Goal: Task Accomplishment & Management: Manage account settings

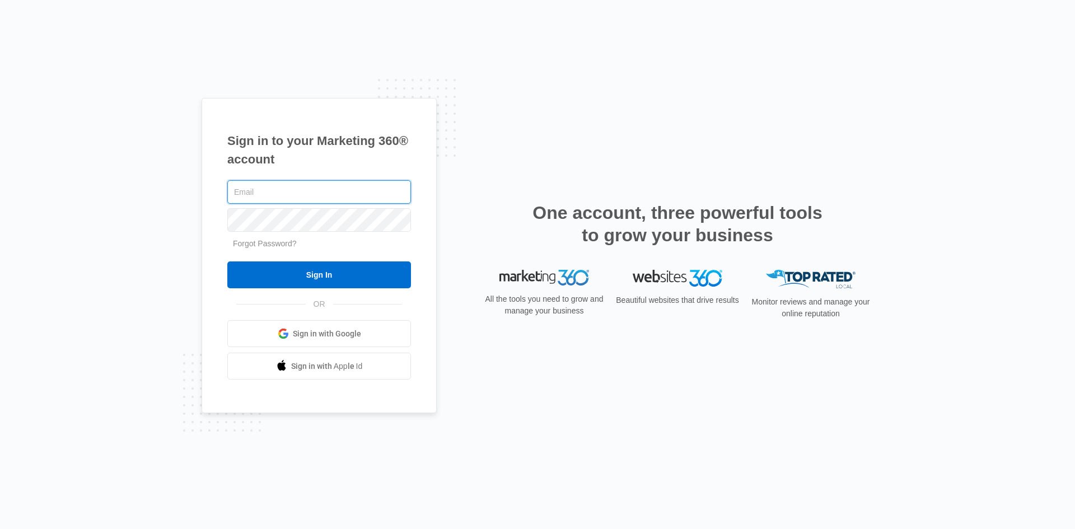
type input "[EMAIL_ADDRESS][DOMAIN_NAME]"
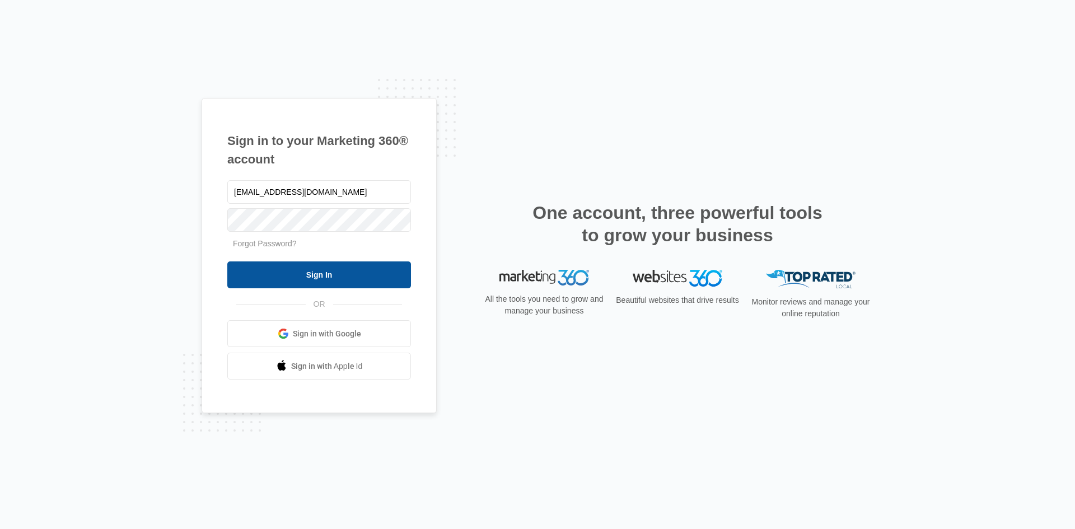
click at [369, 274] on input "Sign In" at bounding box center [319, 275] width 184 height 27
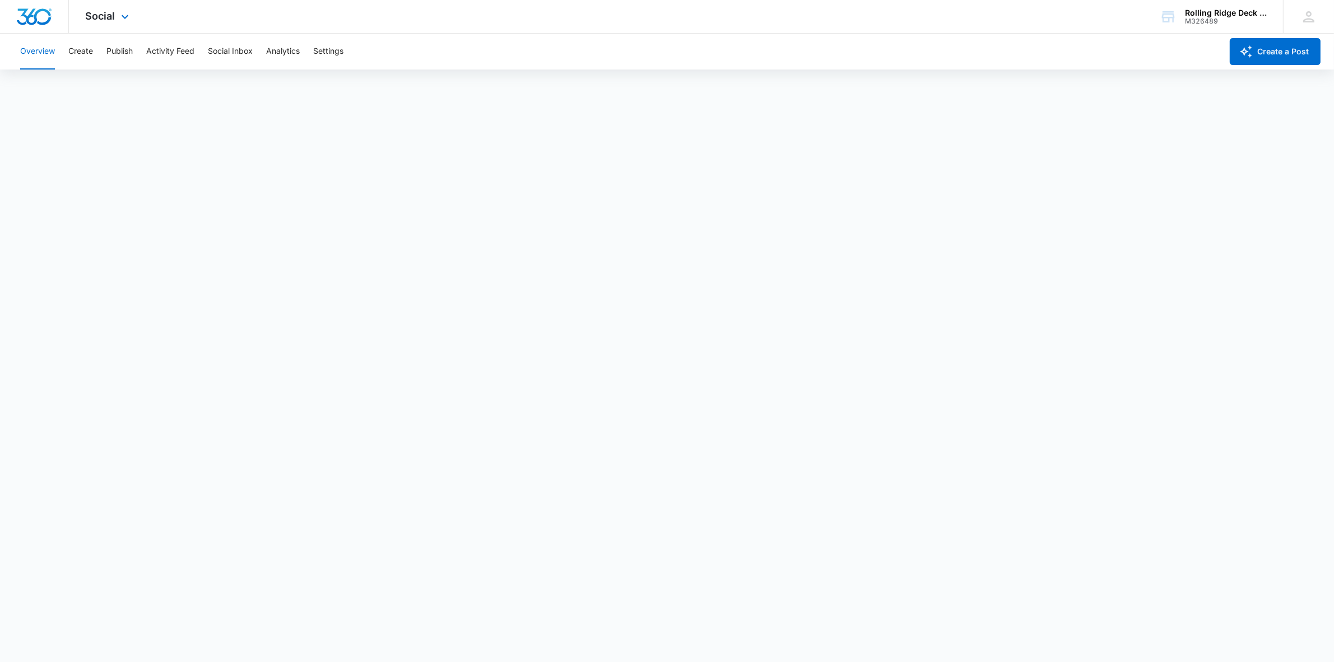
click at [113, 26] on div "Social Apps Reputation Websites Forms CRM Email Social Content Ads Intelligence…" at bounding box center [109, 16] width 80 height 33
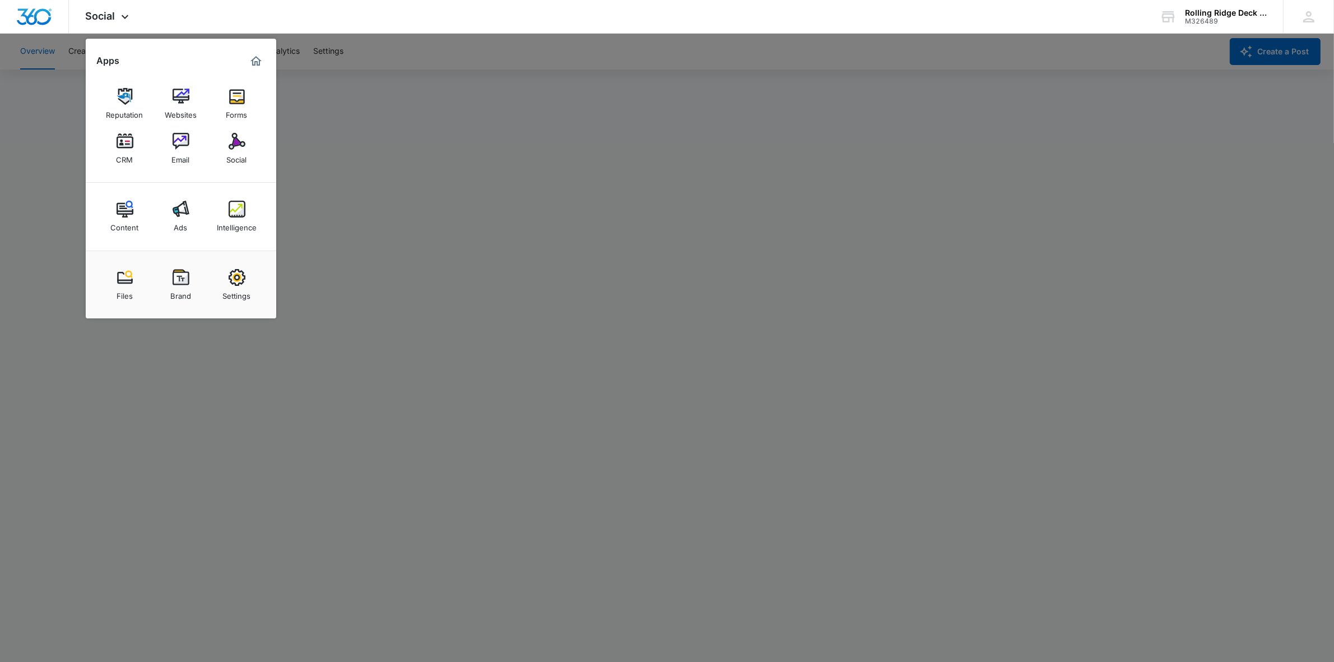
click at [40, 146] on div at bounding box center [667, 331] width 1334 height 662
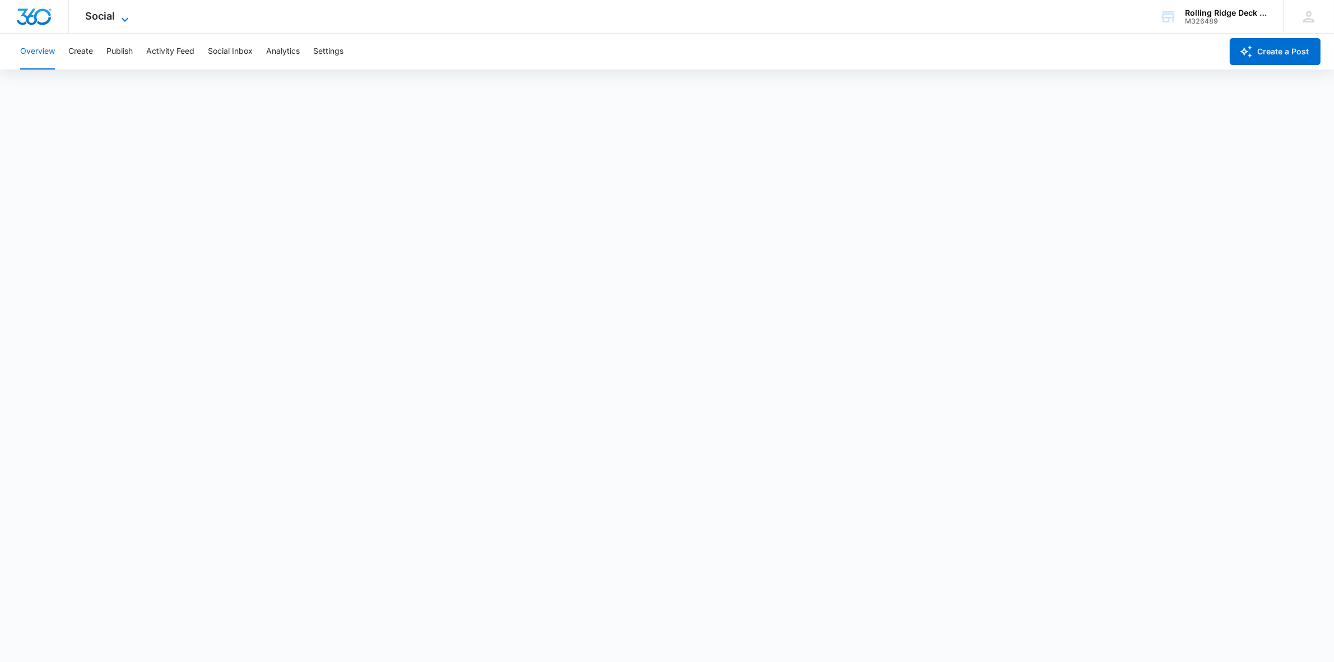
click at [124, 21] on icon at bounding box center [124, 19] width 13 height 13
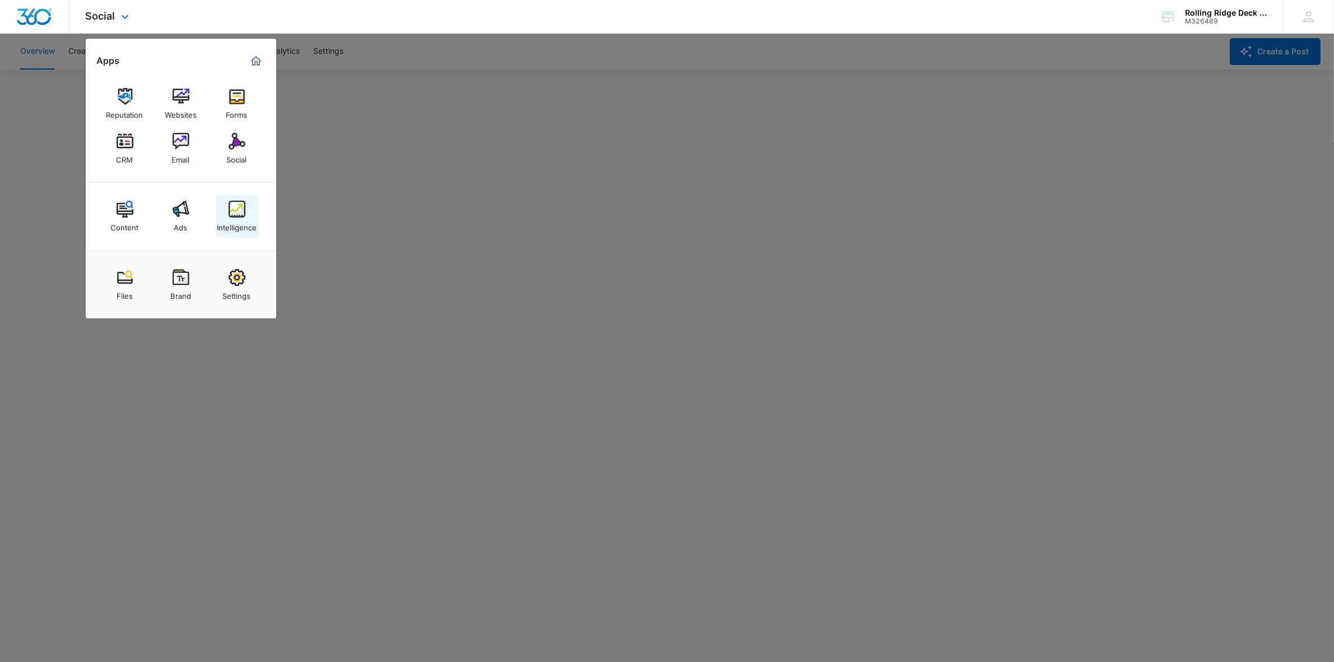
click at [234, 217] on img at bounding box center [237, 209] width 17 height 17
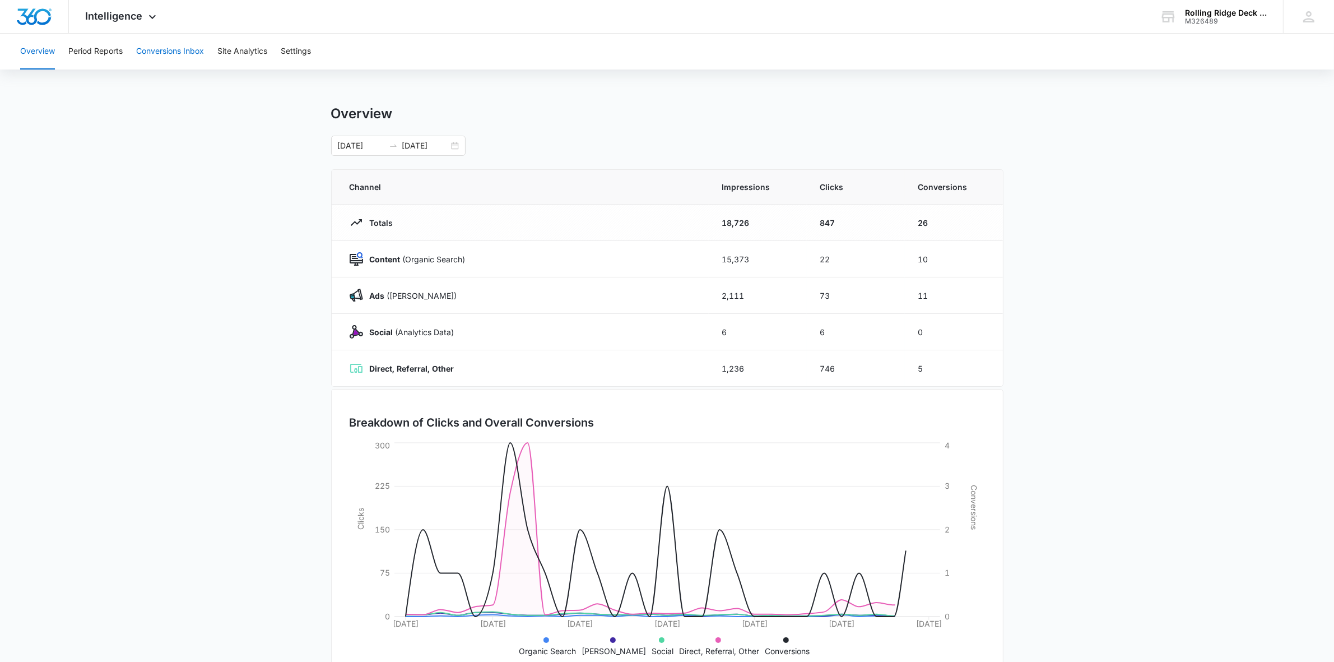
click at [202, 52] on button "Conversions Inbox" at bounding box center [170, 52] width 68 height 36
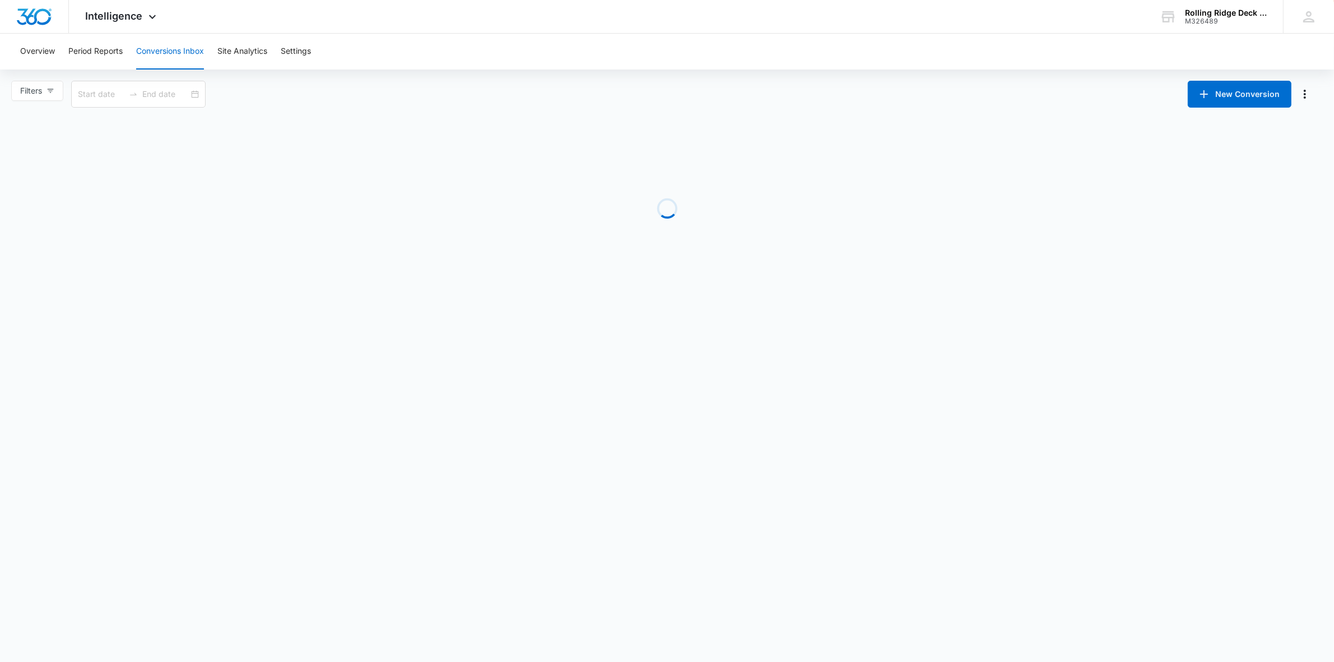
type input "08/10/2025"
type input "09/09/2025"
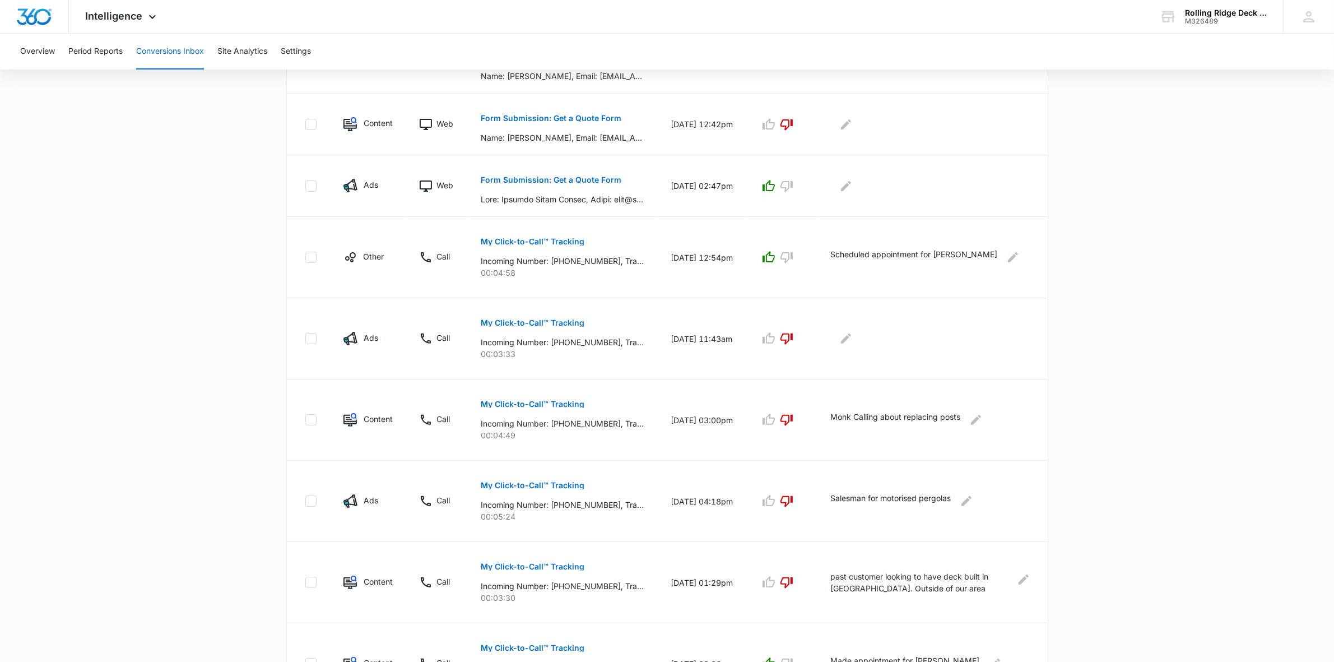
scroll to position [420, 0]
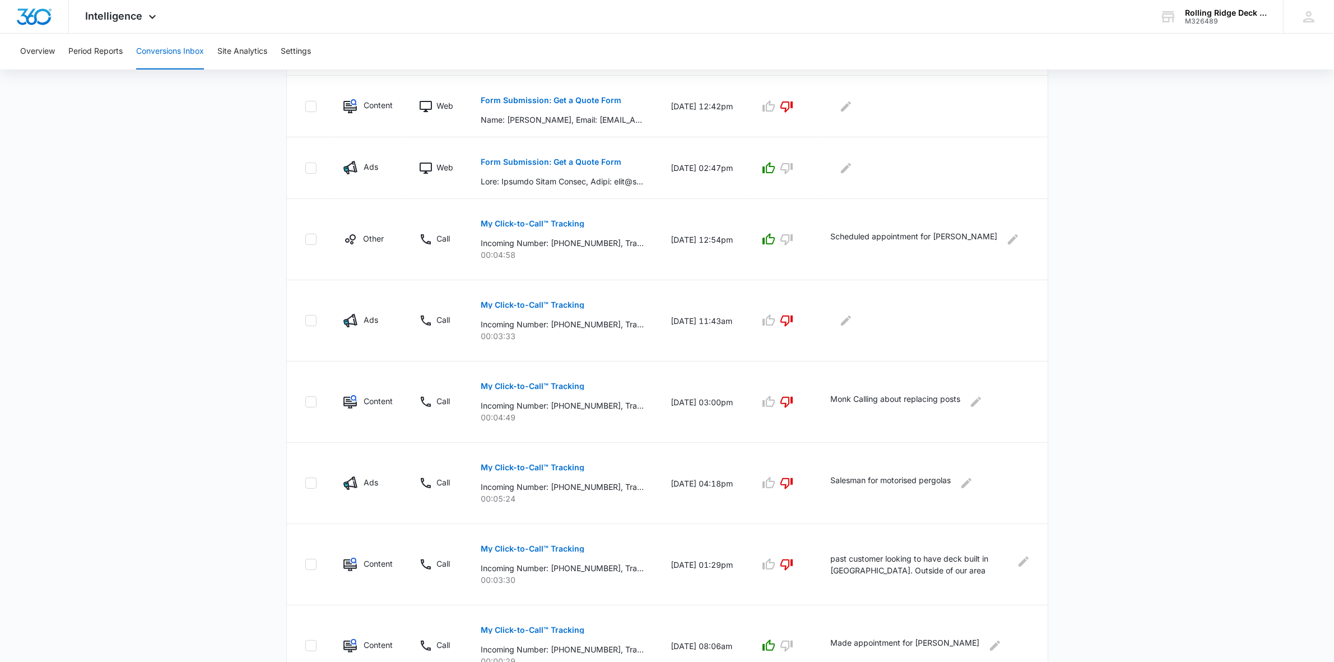
click at [1059, 349] on div "Total Conversions: 49 Ads Content Social Other From Calls: 30 Ads Content Socia…" at bounding box center [667, 212] width 784 height 1017
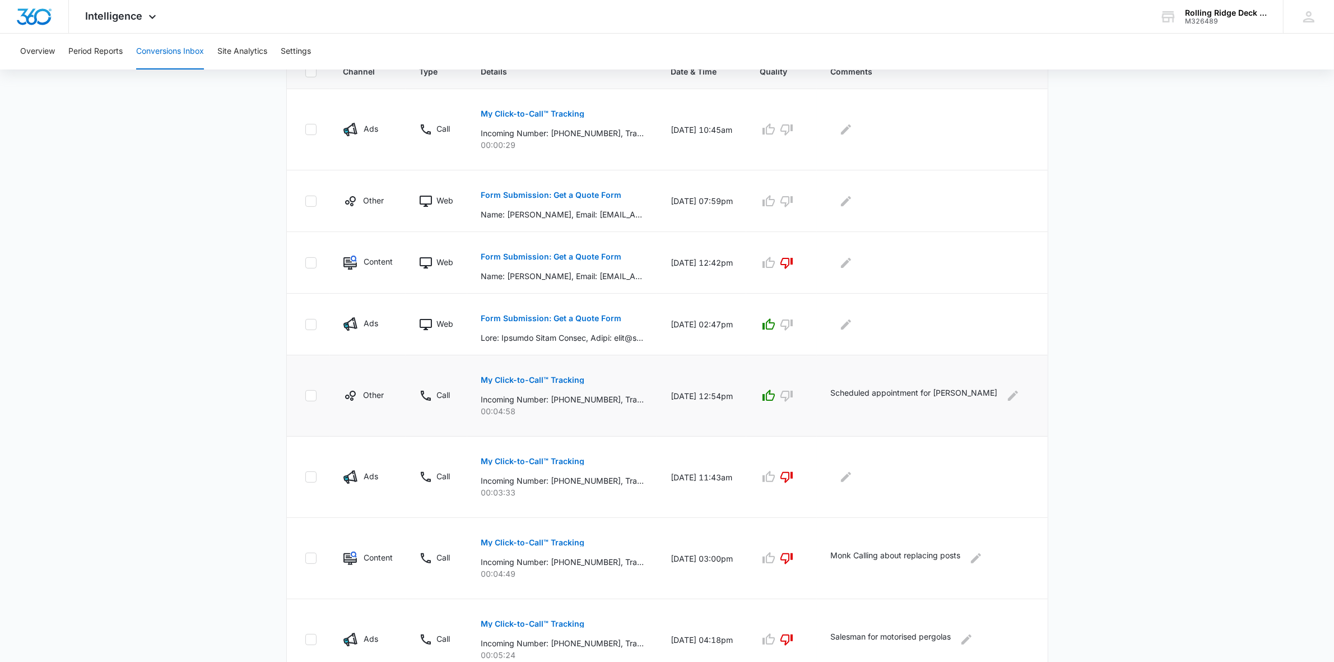
scroll to position [210, 0]
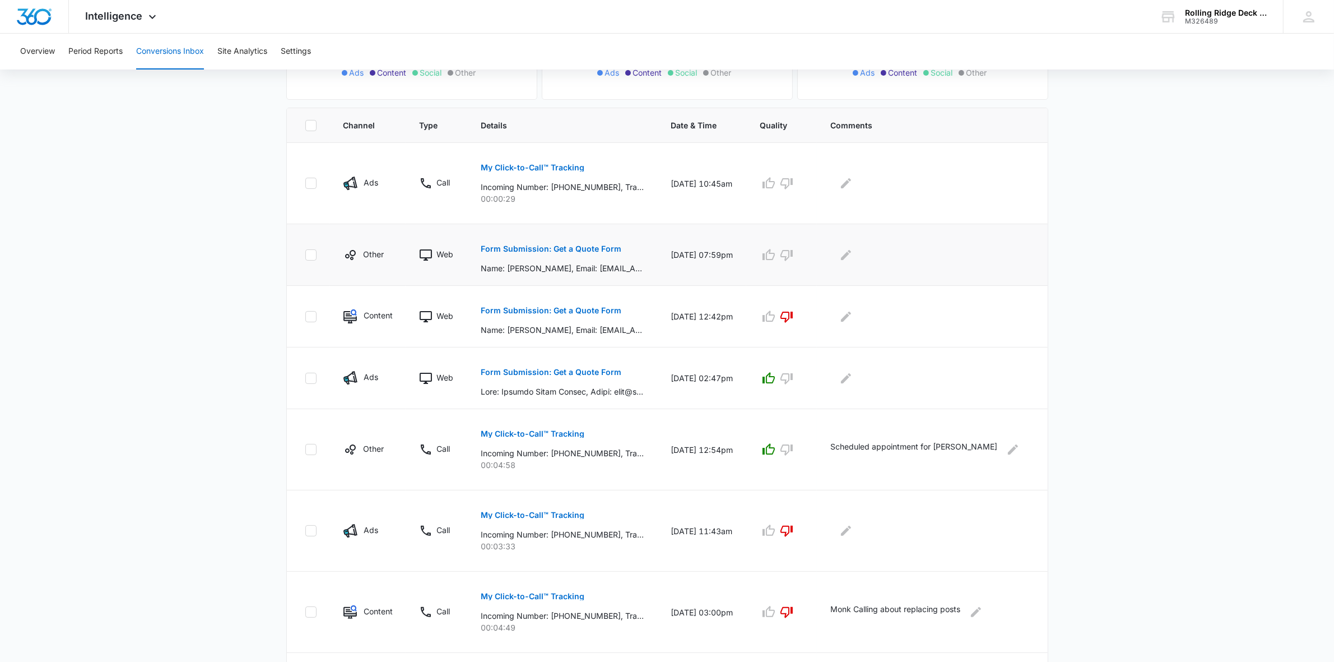
click at [562, 244] on button "Form Submission: Get a Quote Form" at bounding box center [551, 248] width 141 height 27
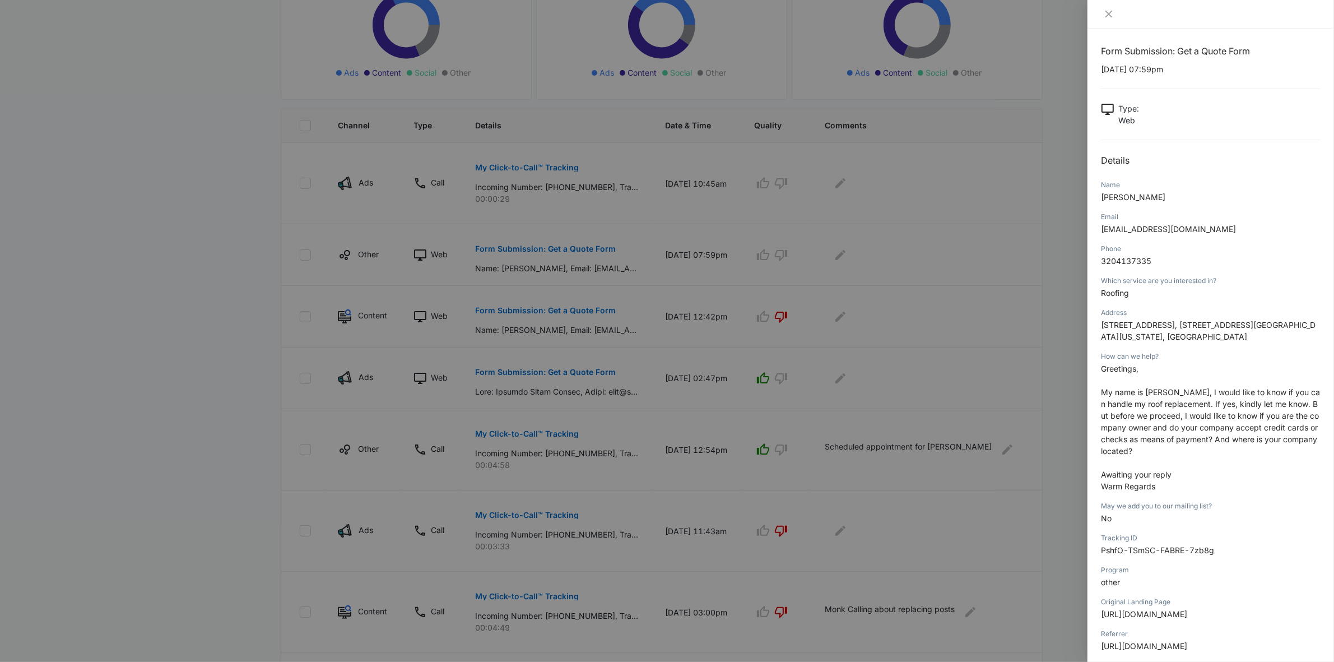
scroll to position [0, 0]
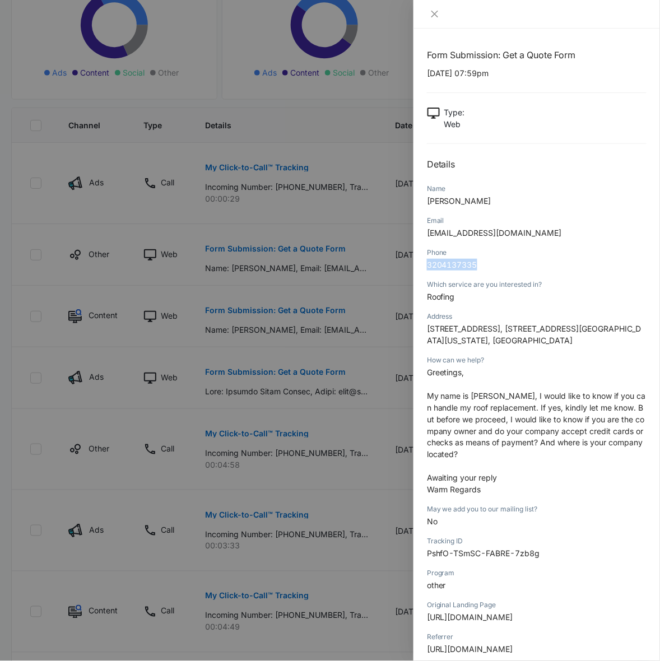
drag, startPoint x: 496, startPoint y: 268, endPoint x: 414, endPoint y: 264, distance: 81.3
click at [414, 264] on div "Form Submission: Get a Quote Form 09/08/2025 at 07:59pm Type : Web Details Name…" at bounding box center [536, 345] width 246 height 632
copy span "3204137335"
drag, startPoint x: 538, startPoint y: 232, endPoint x: 424, endPoint y: 238, distance: 113.8
click at [424, 238] on div "Form Submission: Get a Quote Form 09/08/2025 at 07:59pm Type : Web Details Name…" at bounding box center [536, 345] width 246 height 632
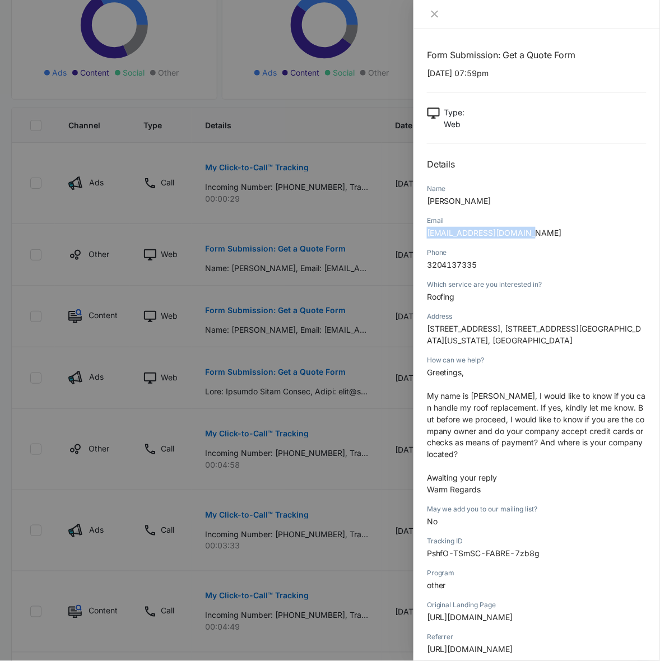
copy span "mackharru0331@gmail.com"
drag, startPoint x: 569, startPoint y: 328, endPoint x: 426, endPoint y: 324, distance: 142.3
click at [426, 324] on div "Form Submission: Get a Quote Form 09/08/2025 at 07:59pm Type : Web Details Name…" at bounding box center [536, 345] width 246 height 632
copy span "189 Sioux Trail, Evergreen, CO 80439"
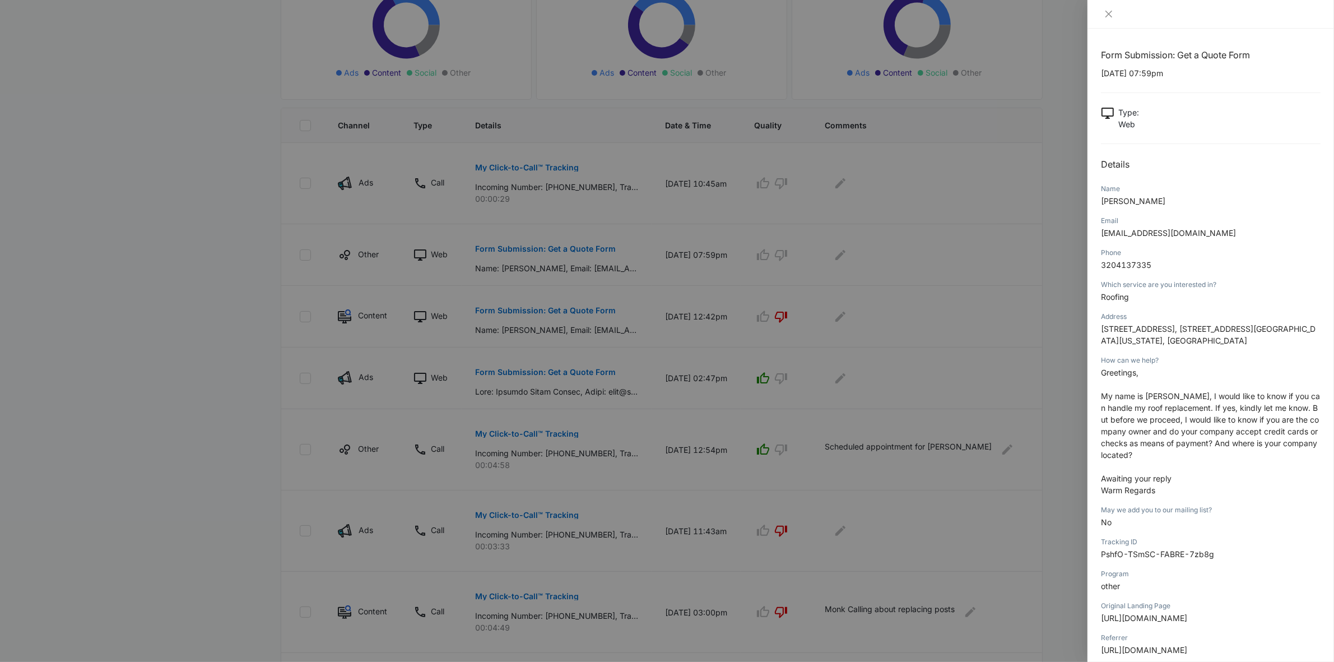
click at [137, 231] on div at bounding box center [667, 331] width 1334 height 662
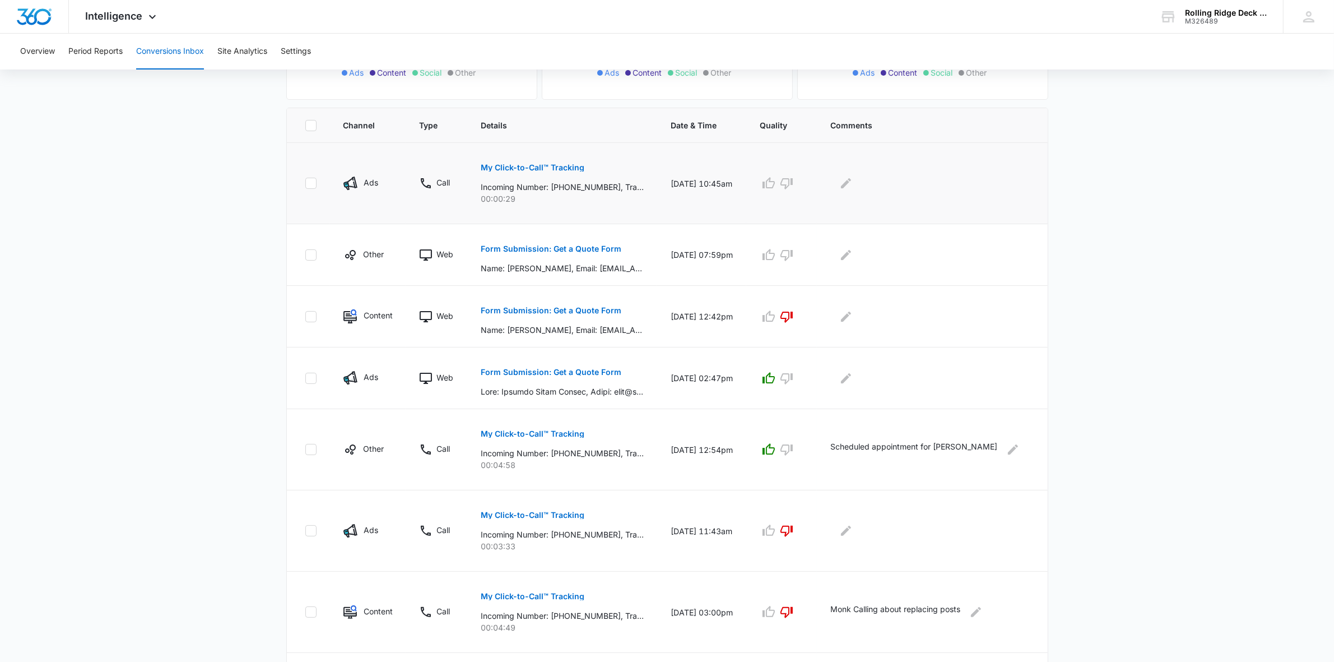
click at [548, 164] on p "My Click-to-Call™ Tracking" at bounding box center [533, 168] width 104 height 8
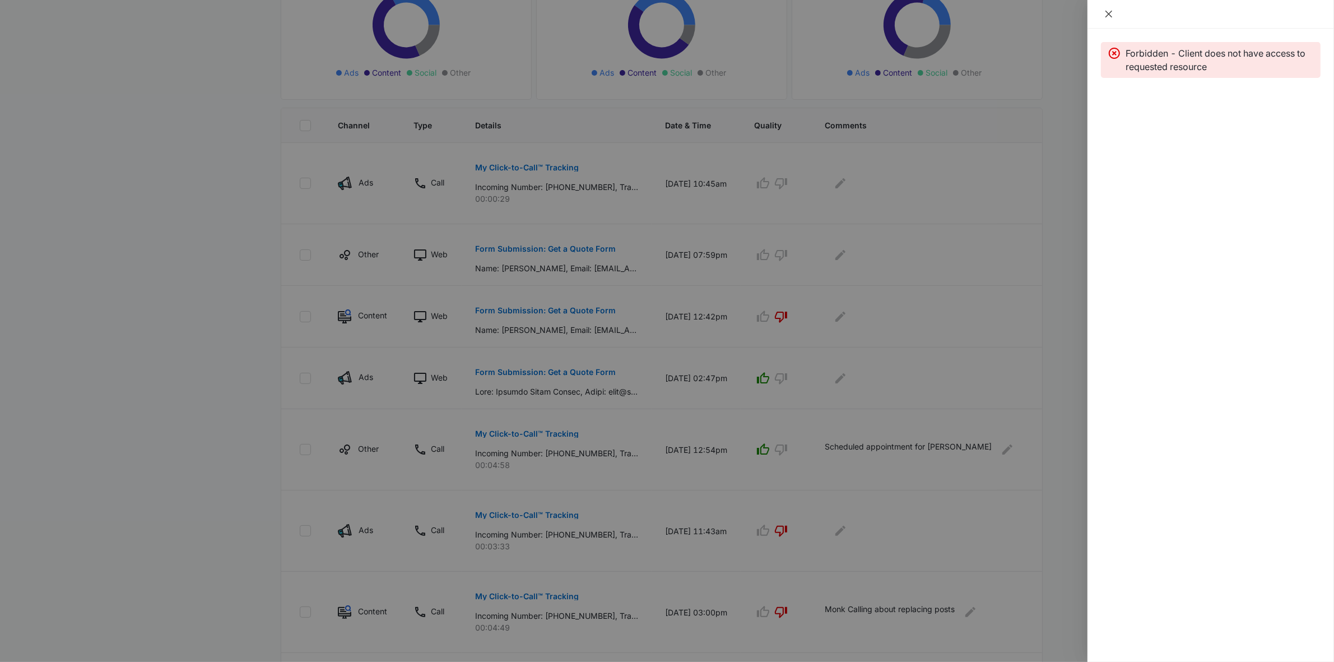
click at [1109, 13] on icon "close" at bounding box center [1108, 14] width 7 height 7
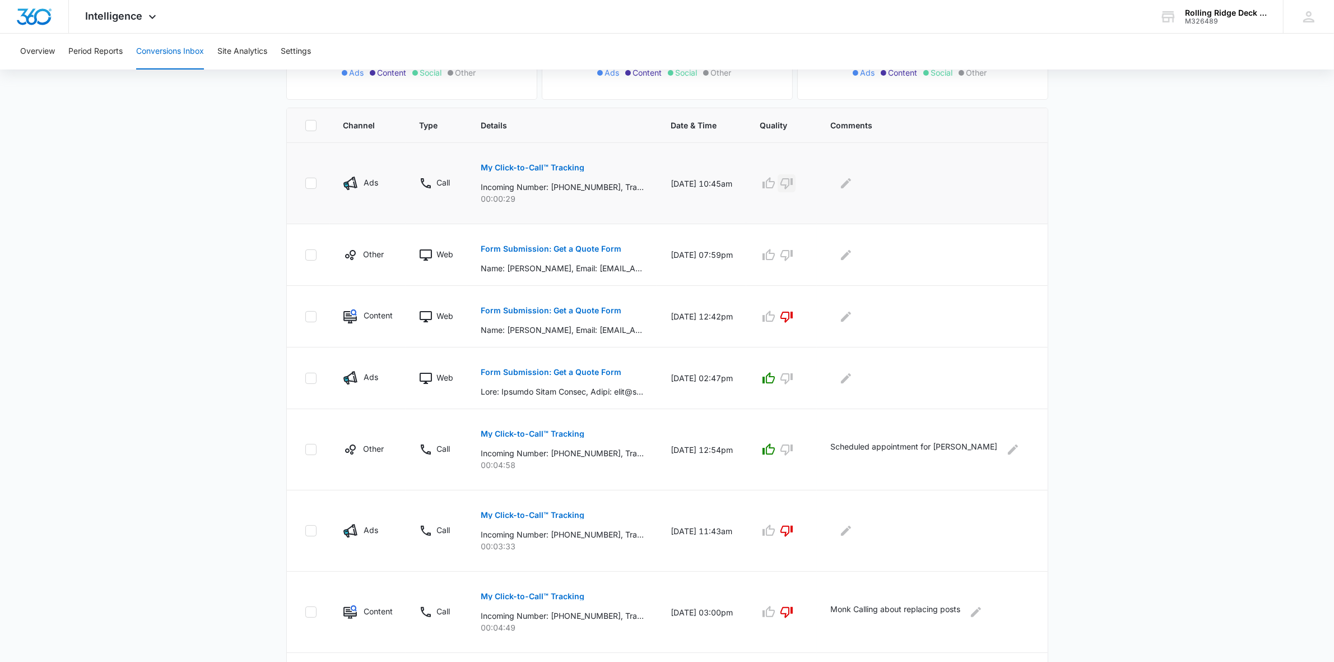
click at [793, 188] on icon "button" at bounding box center [786, 182] width 13 height 13
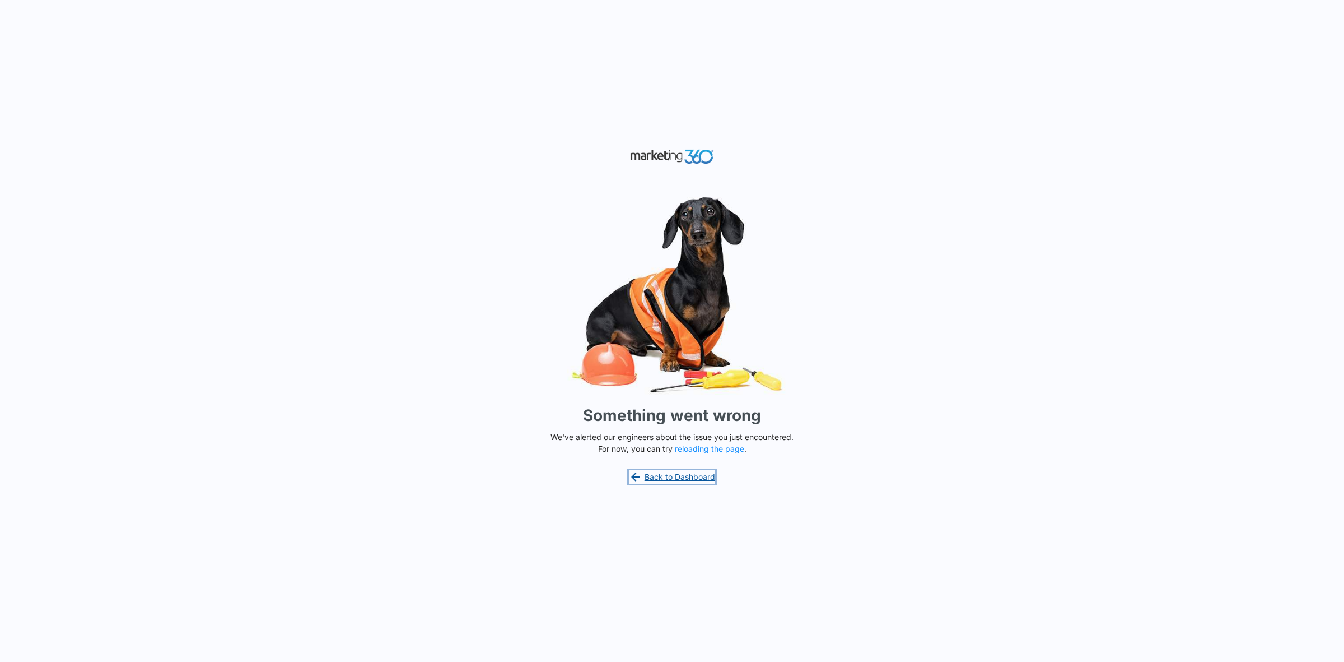
click at [656, 470] on link "Back to Dashboard" at bounding box center [672, 476] width 86 height 13
click at [707, 449] on button "reloading the page" at bounding box center [709, 448] width 69 height 9
click at [696, 445] on button "reloading the page" at bounding box center [709, 448] width 69 height 9
